Goal: Task Accomplishment & Management: Use online tool/utility

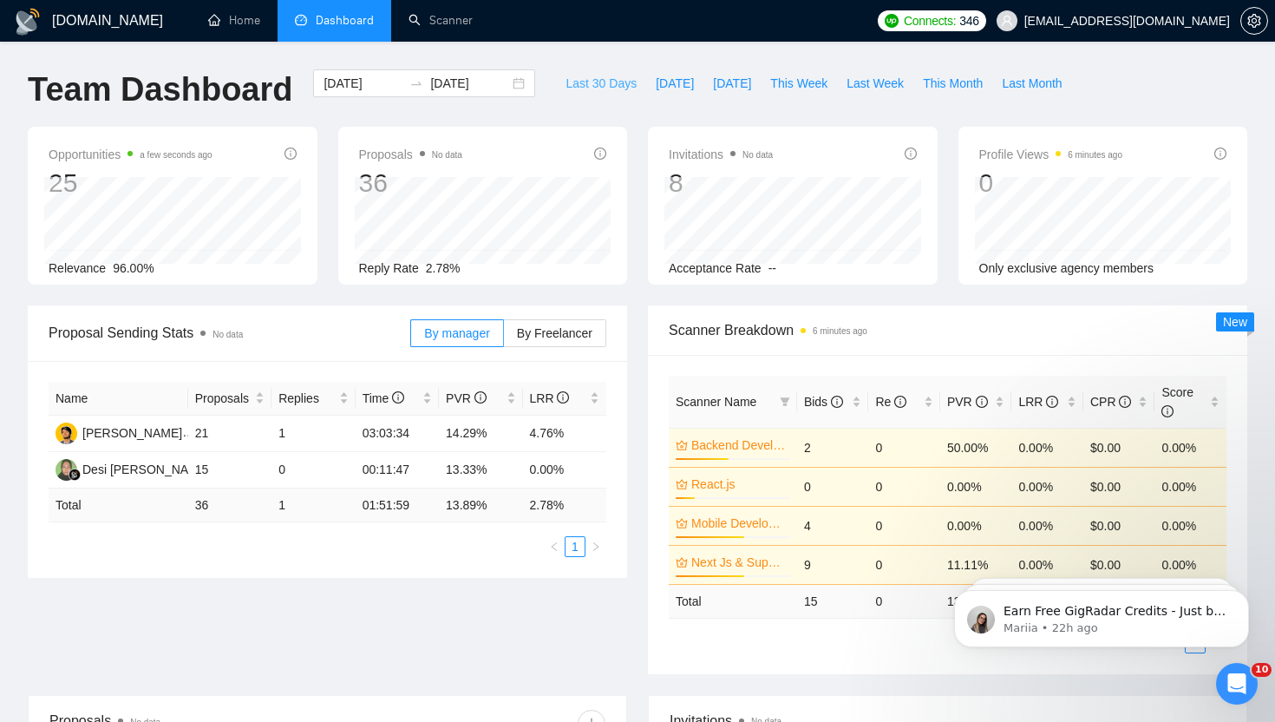
click at [585, 83] on span "Last 30 Days" at bounding box center [601, 83] width 71 height 19
type input "[DATE]"
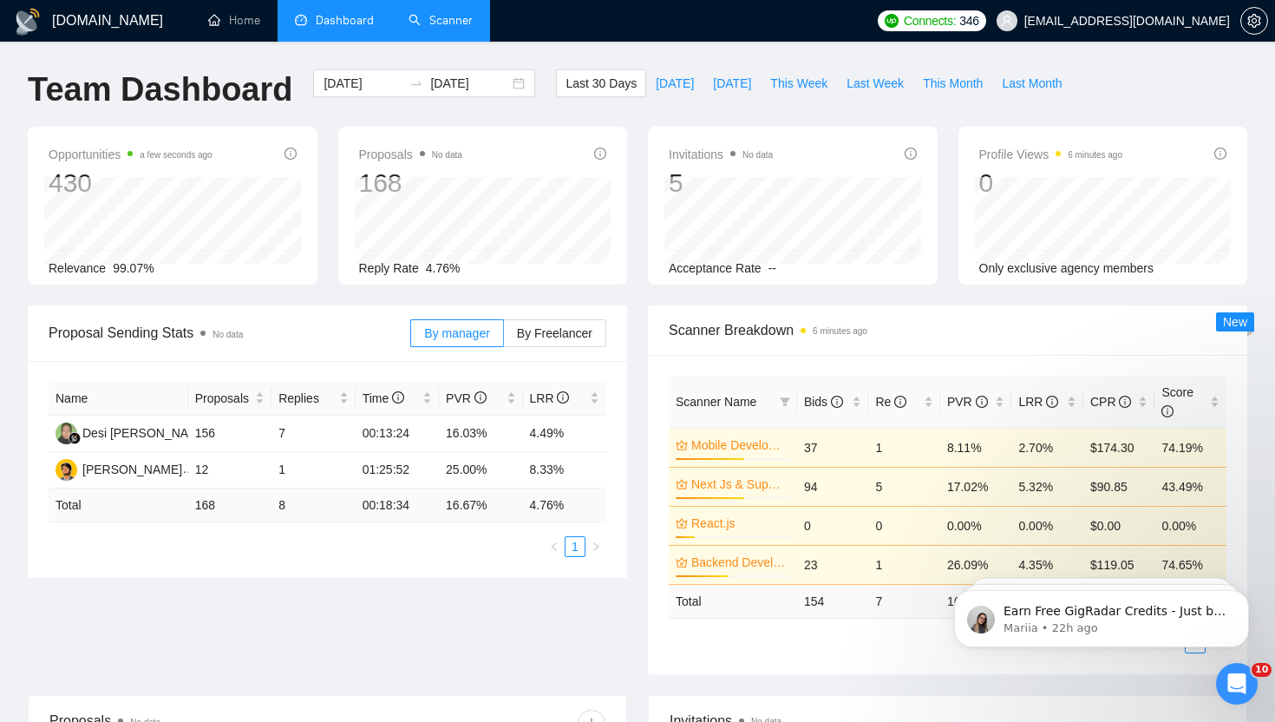
click at [463, 23] on link "Scanner" at bounding box center [441, 20] width 64 height 15
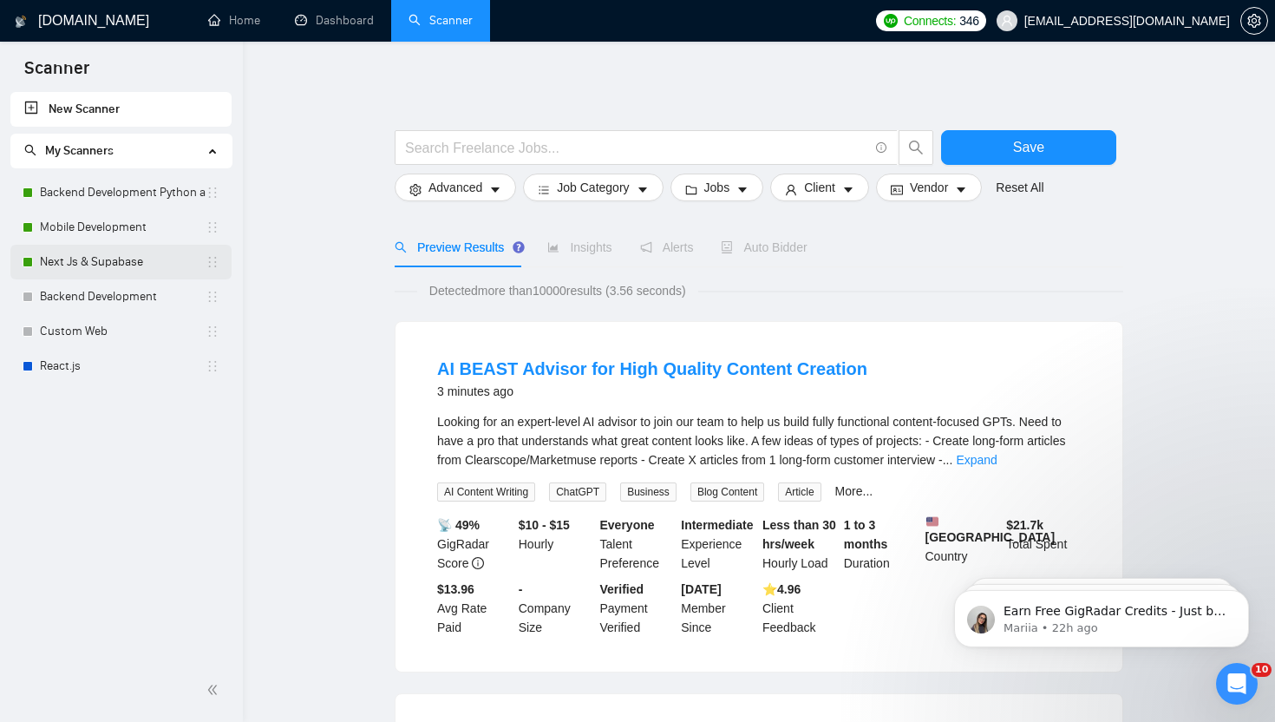
click at [107, 261] on link "Next Js & Supabase" at bounding box center [123, 262] width 166 height 35
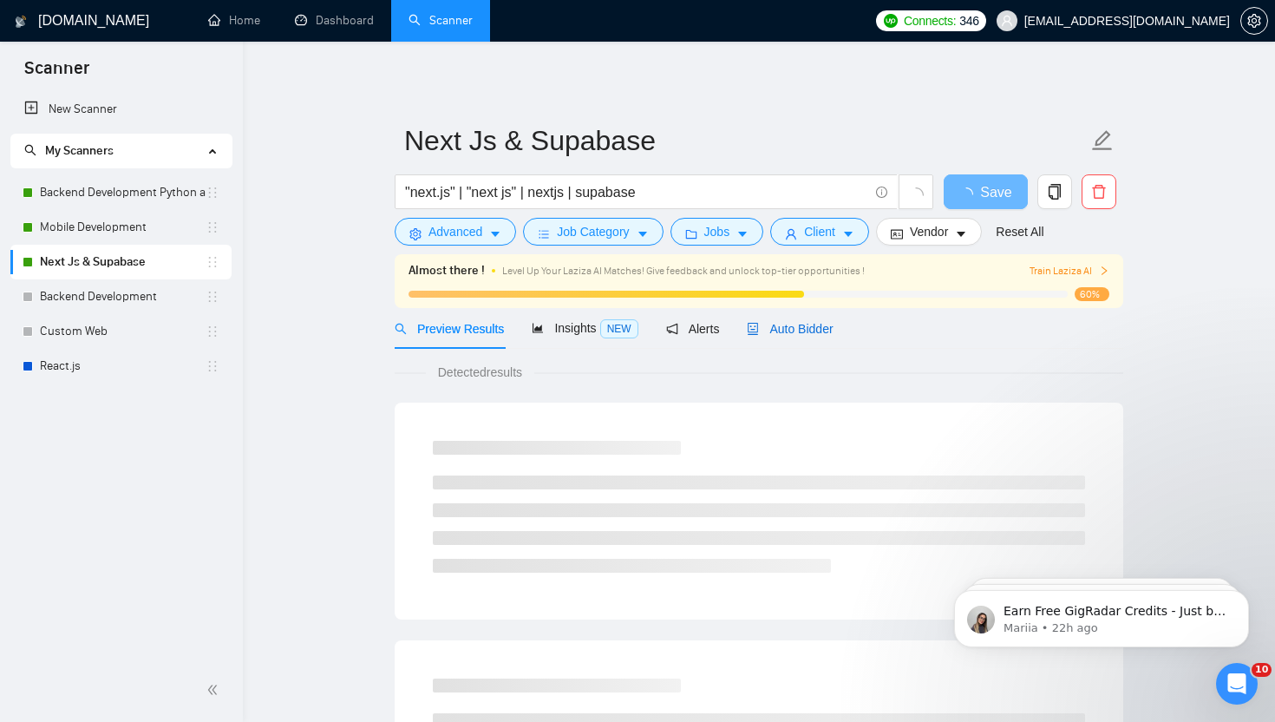
click at [792, 322] on span "Auto Bidder" at bounding box center [790, 329] width 86 height 14
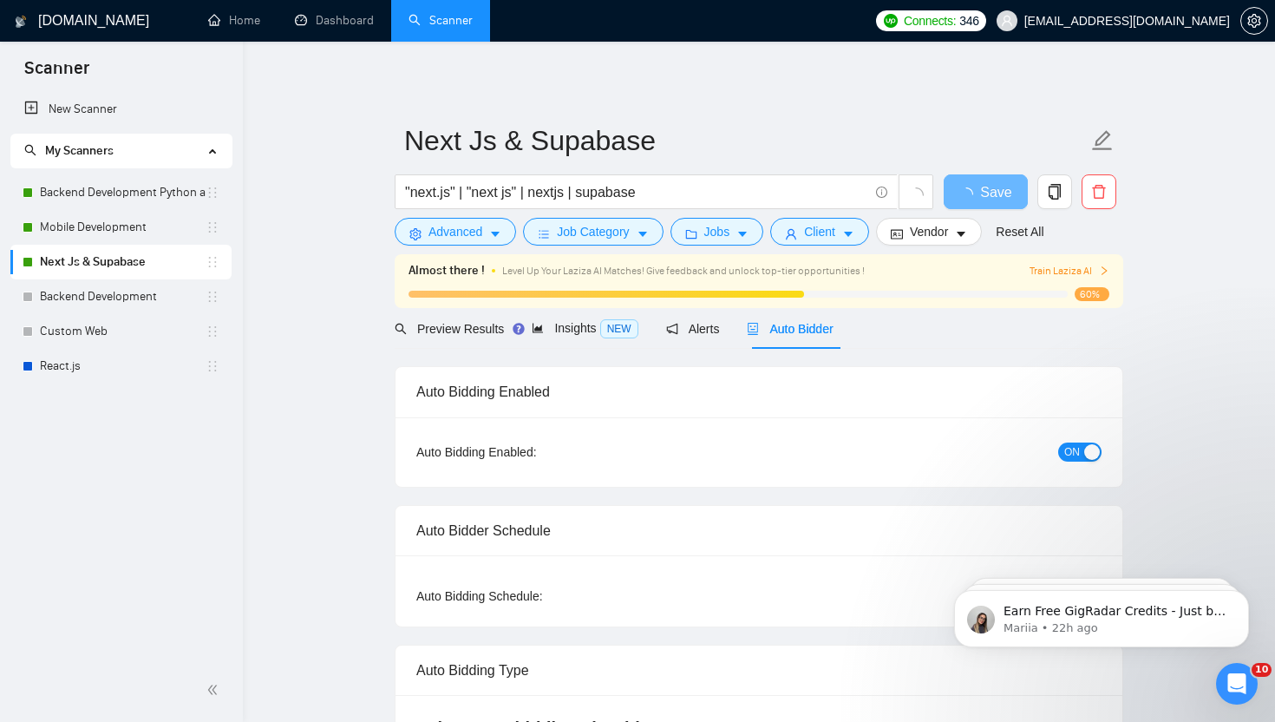
radio input "false"
radio input "true"
checkbox input "true"
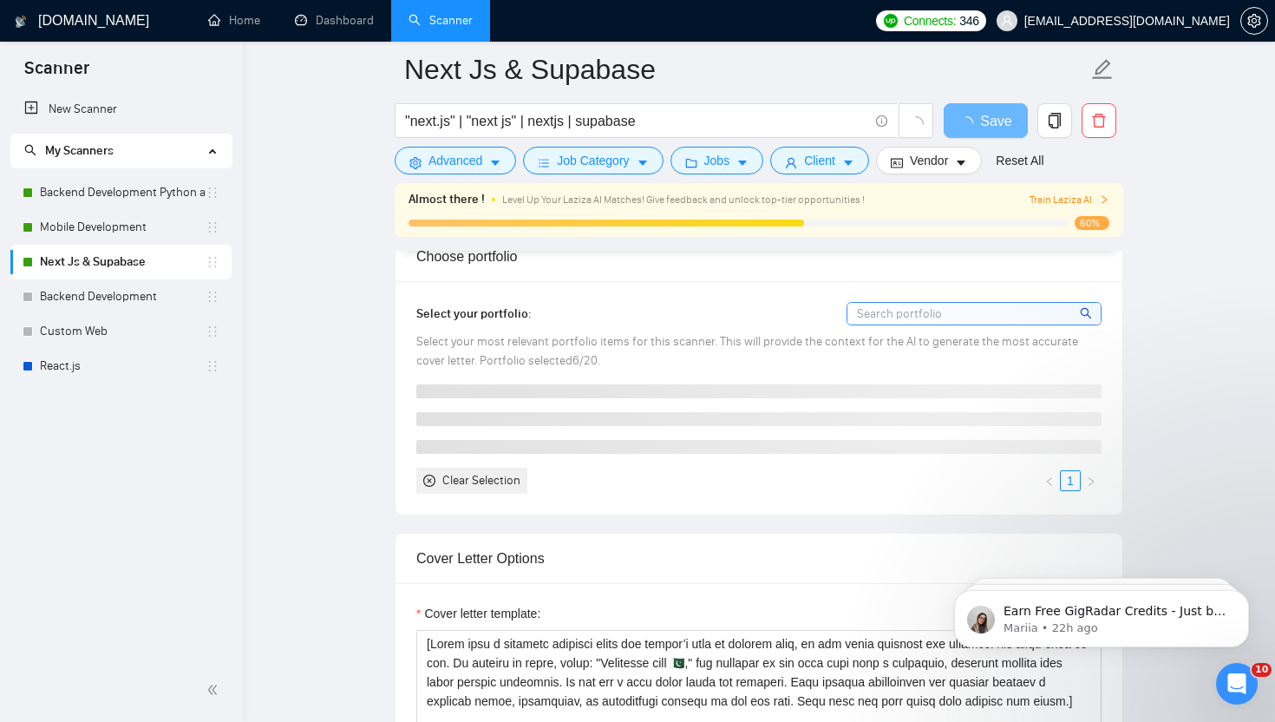
scroll to position [2021, 0]
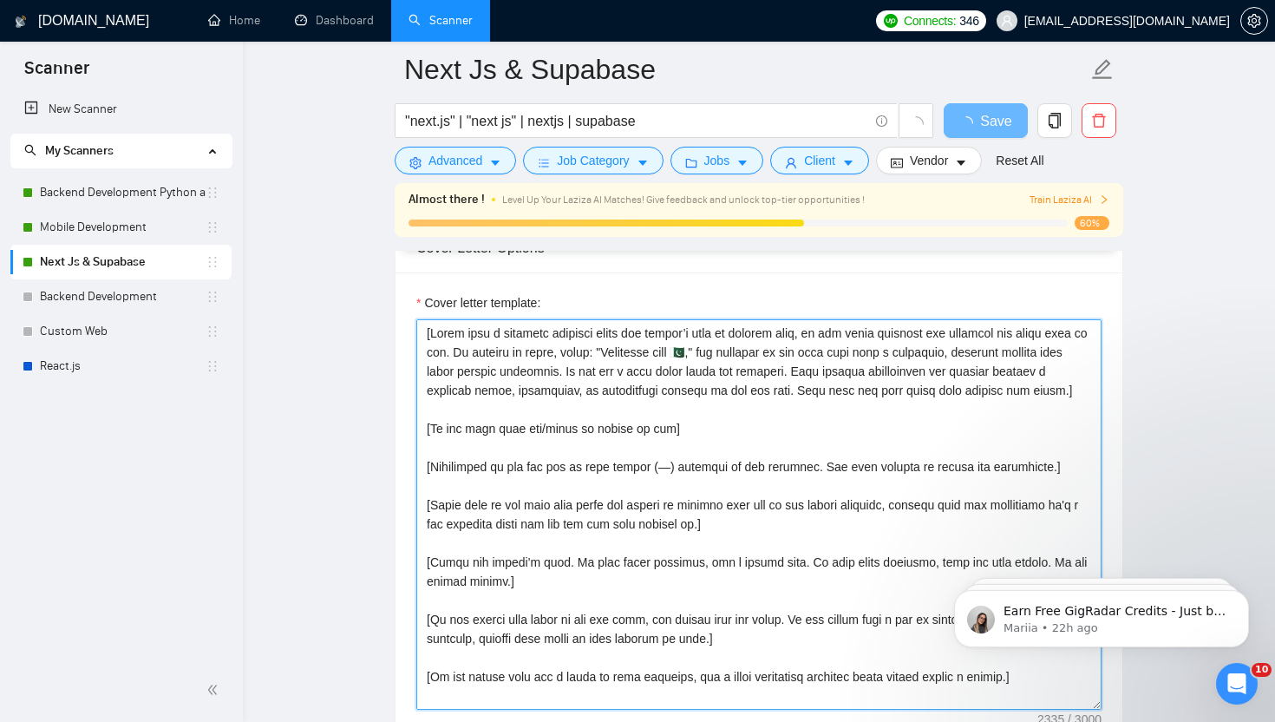
click at [783, 486] on textarea "Cover letter template:" at bounding box center [758, 514] width 685 height 390
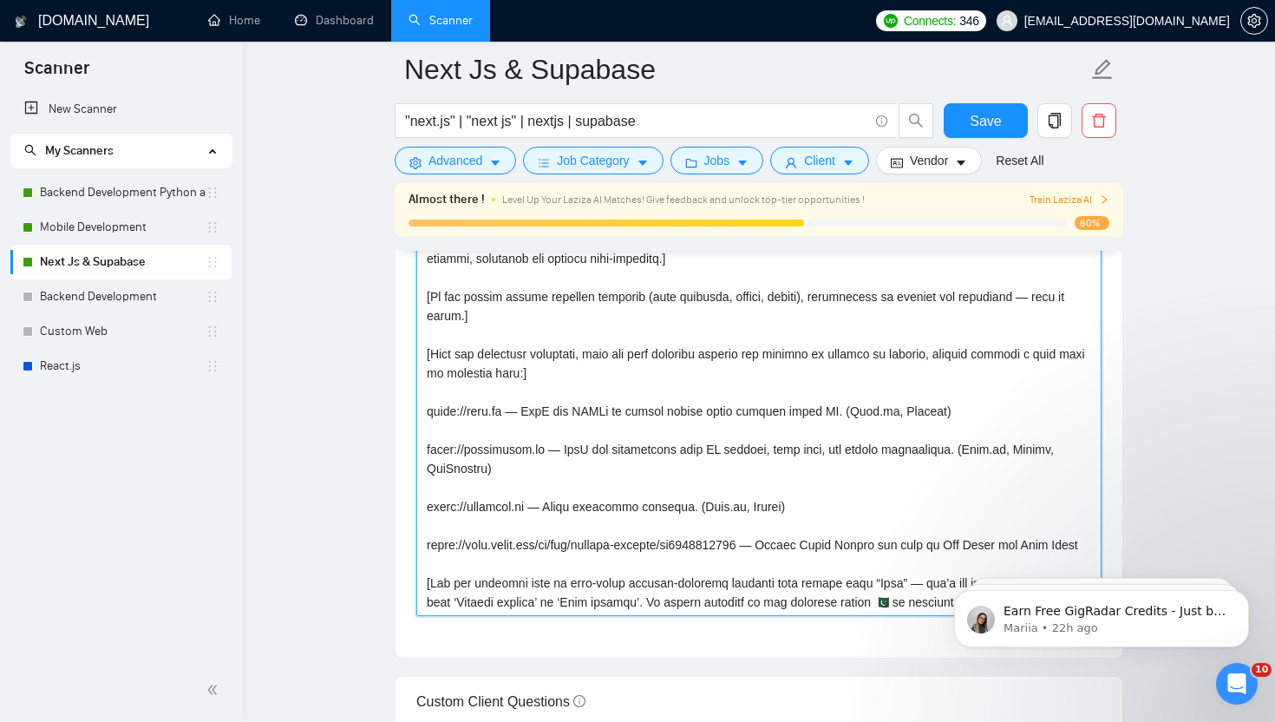
scroll to position [2211, 0]
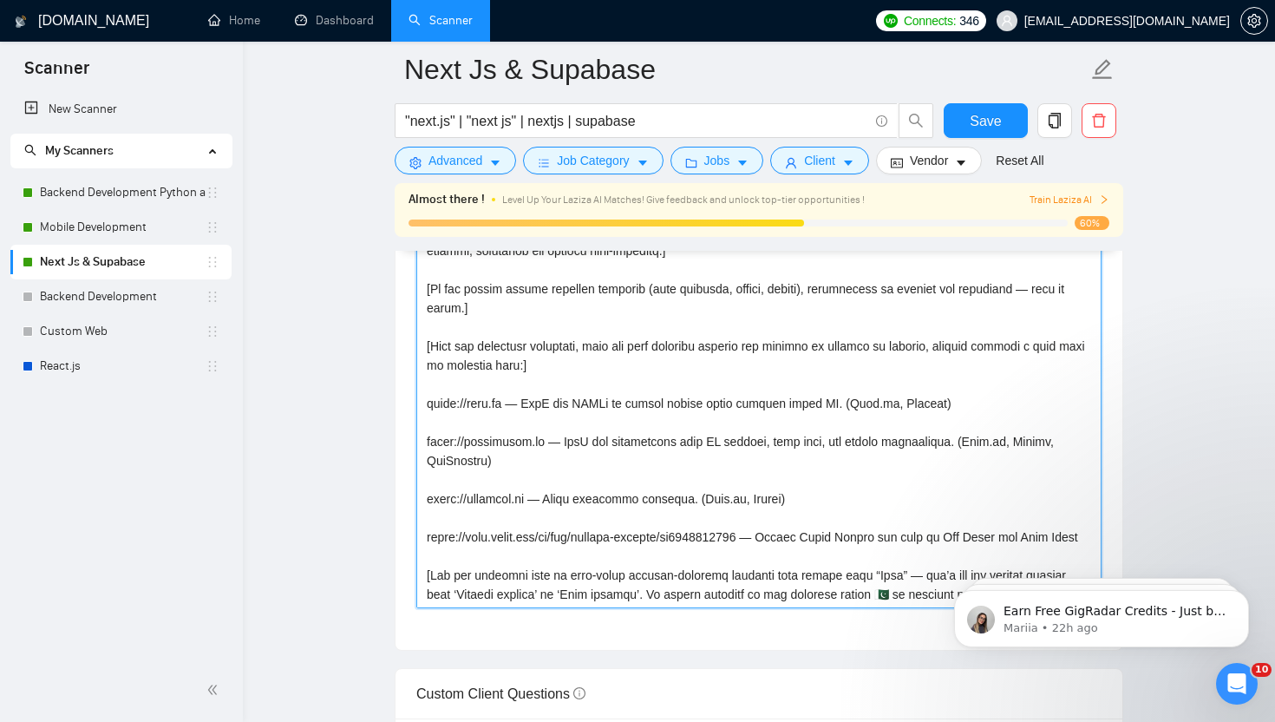
click at [842, 490] on textarea "Cover letter template:" at bounding box center [758, 413] width 685 height 390
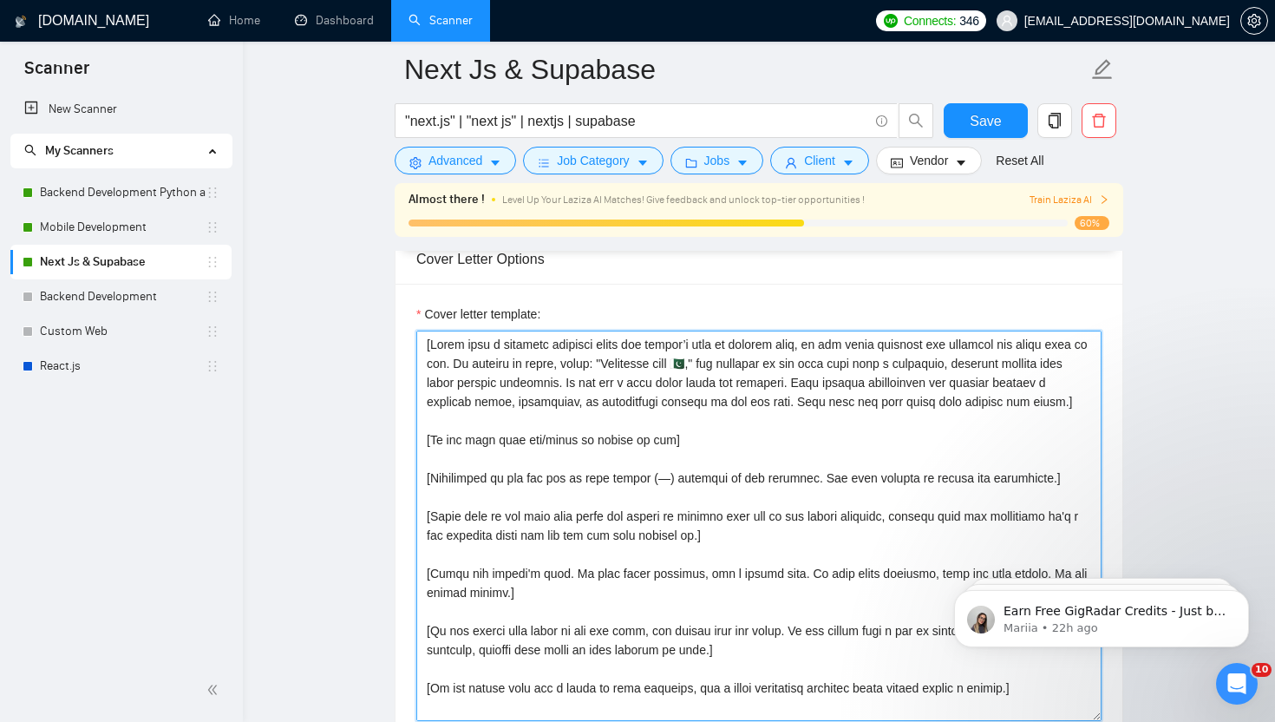
scroll to position [2089, 0]
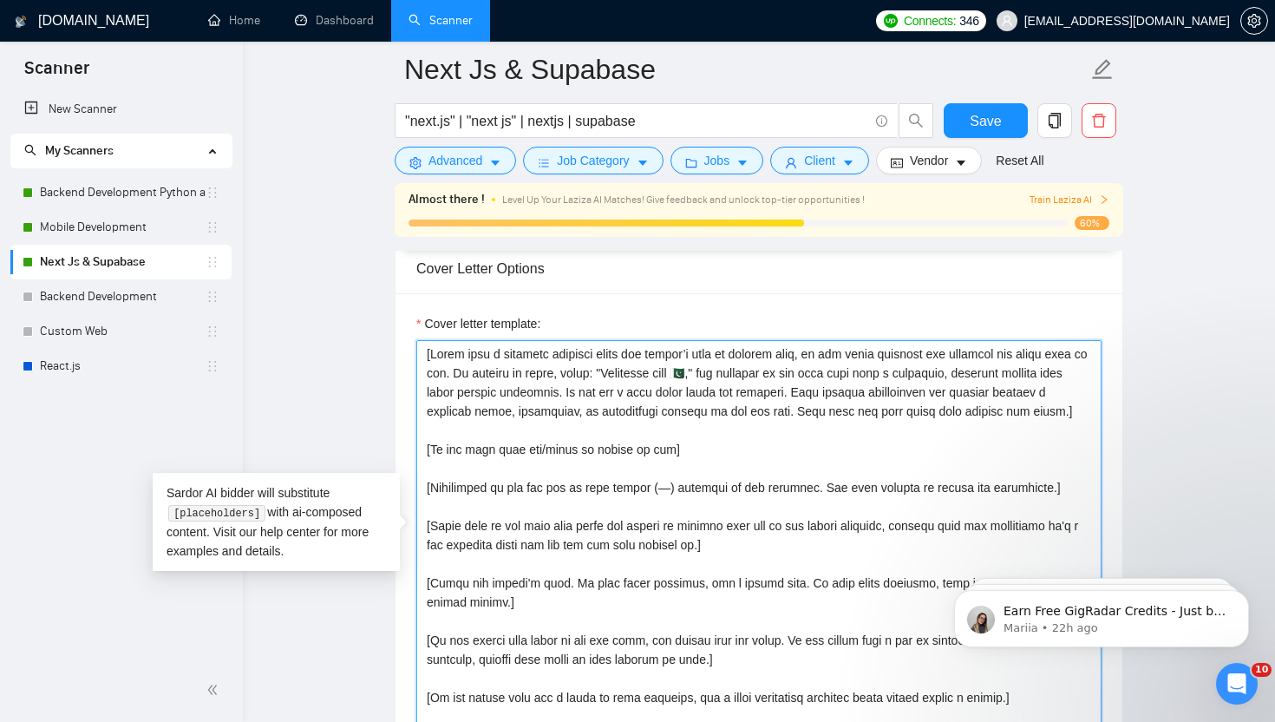
click at [722, 497] on textarea "Cover letter template:" at bounding box center [758, 535] width 685 height 390
click at [890, 449] on textarea "Cover letter template:" at bounding box center [758, 535] width 685 height 390
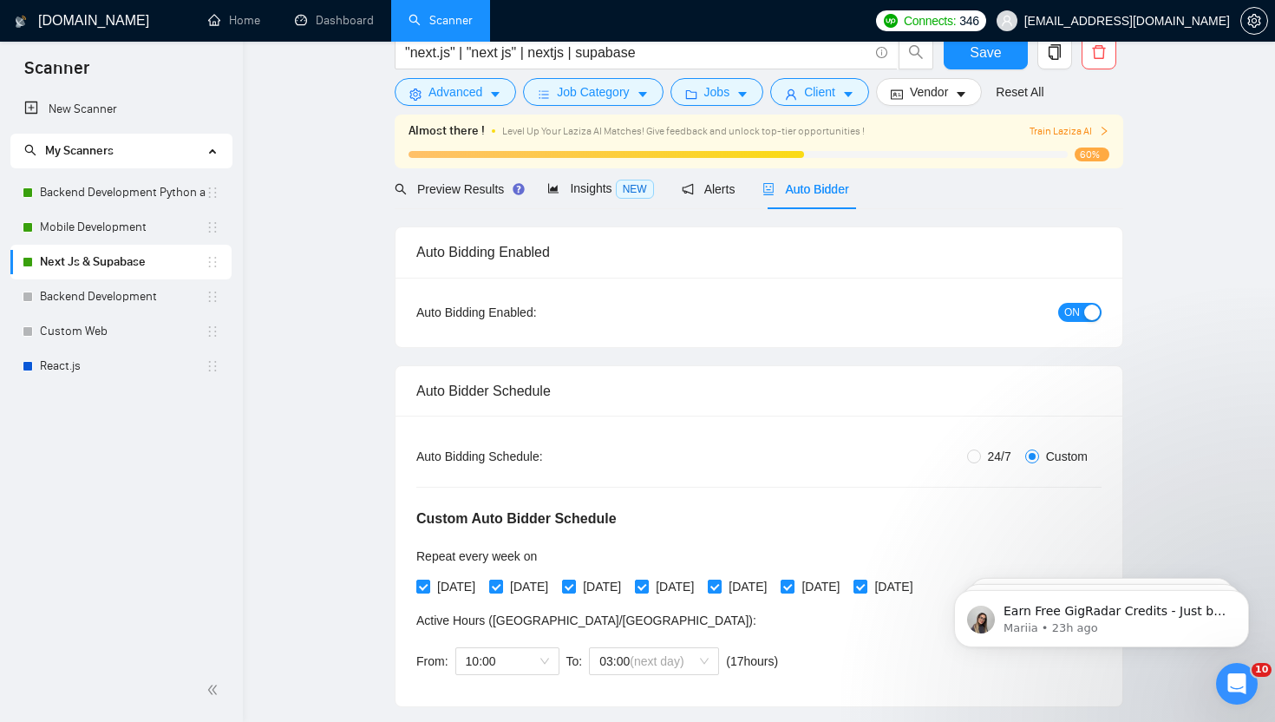
scroll to position [0, 0]
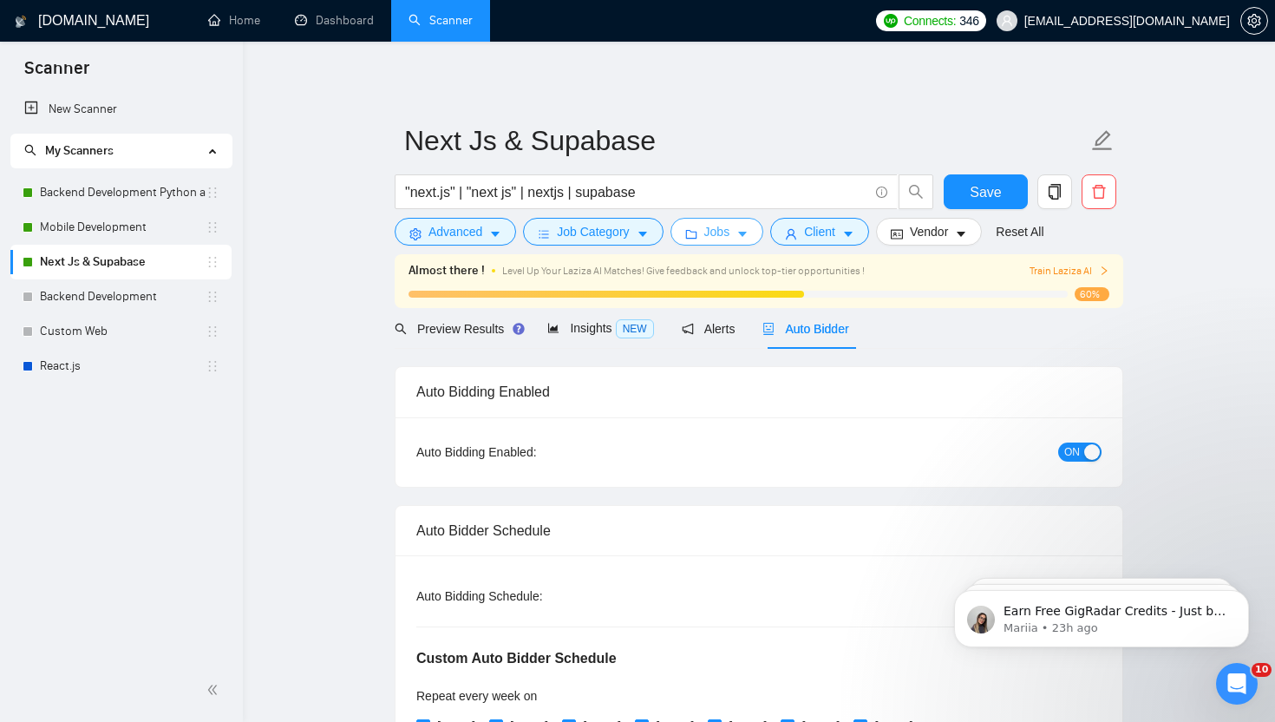
click at [730, 226] on span "Jobs" at bounding box center [717, 231] width 26 height 19
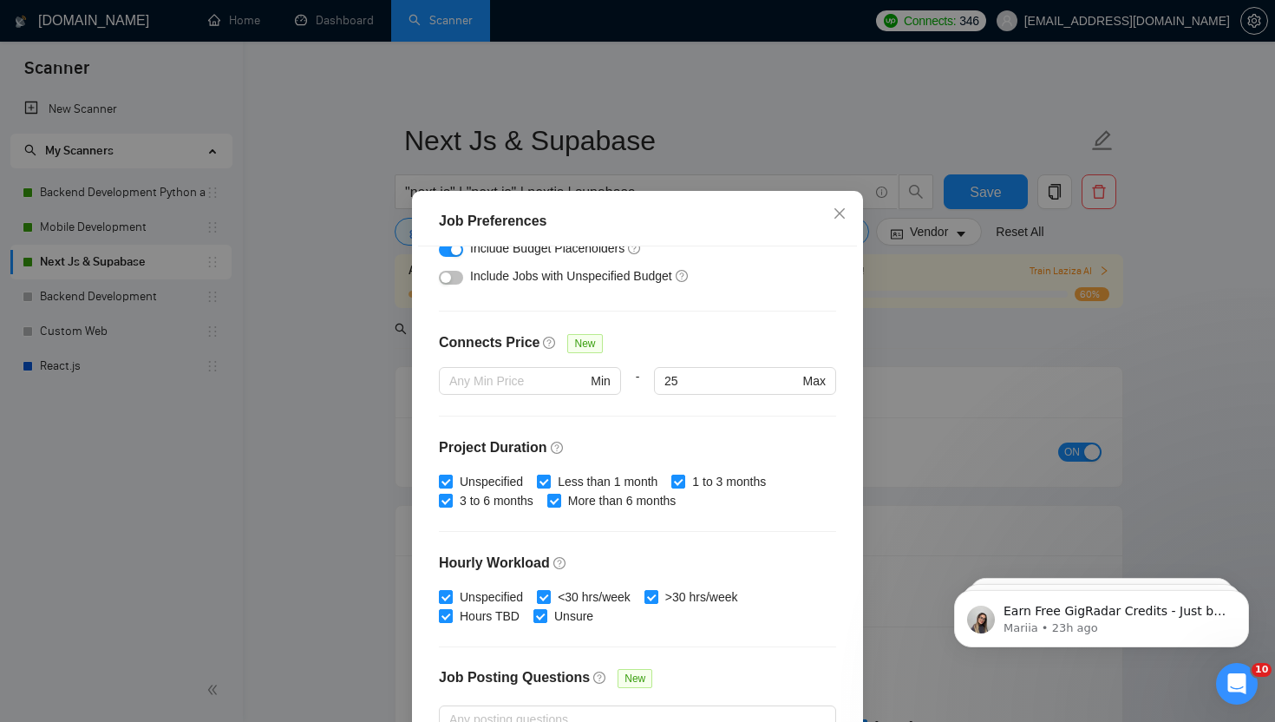
scroll to position [473, 0]
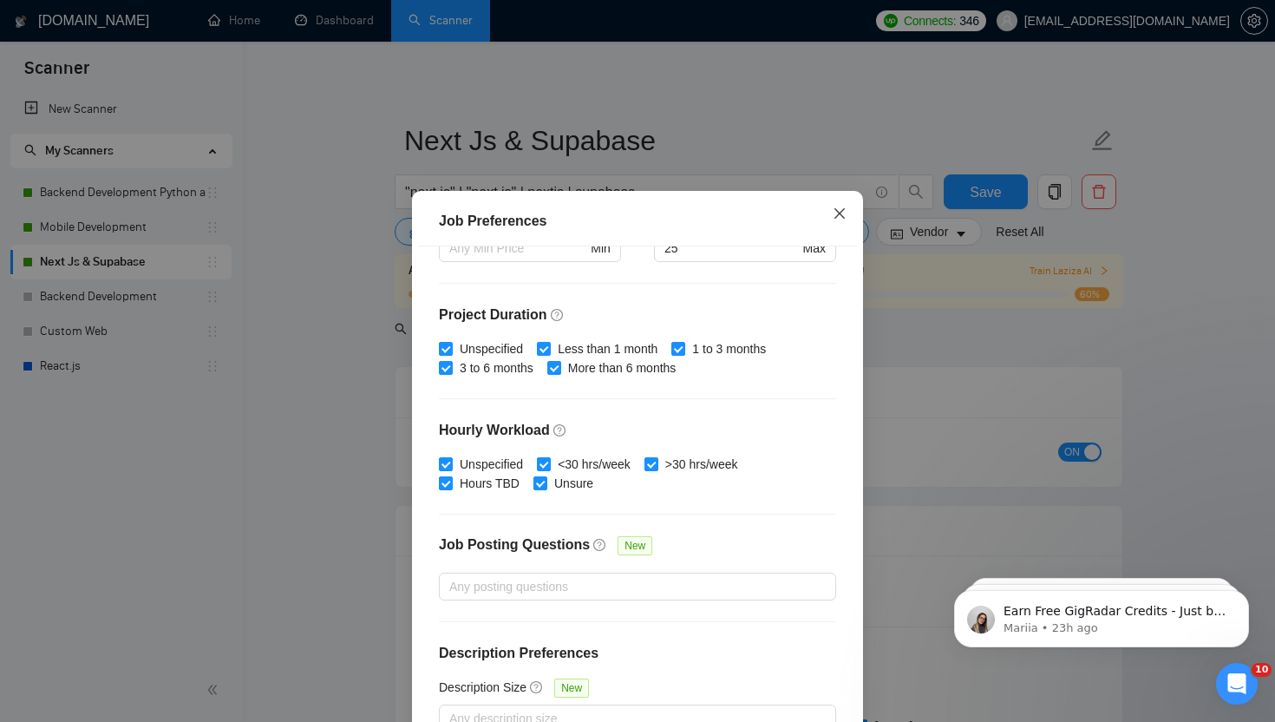
click at [839, 204] on span "Close" at bounding box center [839, 214] width 47 height 47
